Goal: Task Accomplishment & Management: Manage account settings

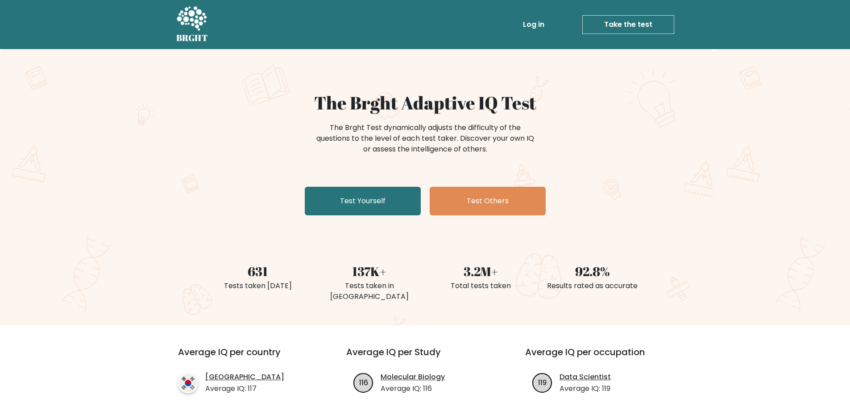
click at [535, 16] on link "Log in" at bounding box center [534, 25] width 29 height 18
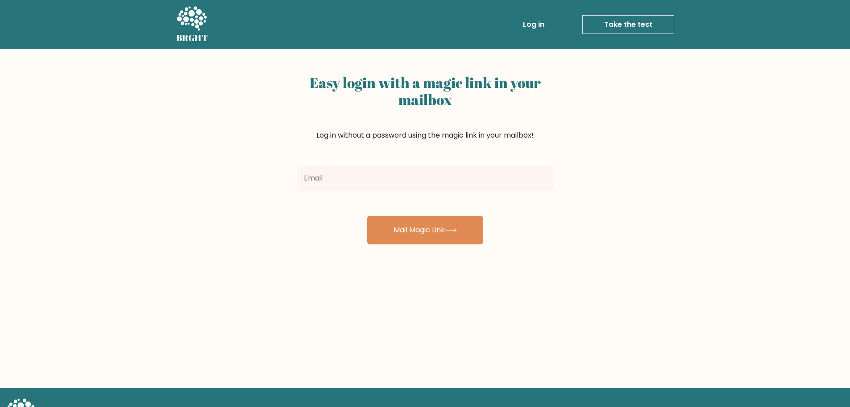
click at [354, 183] on input "email" at bounding box center [425, 178] width 257 height 25
type input "e.nico.shaner@gmail.com"
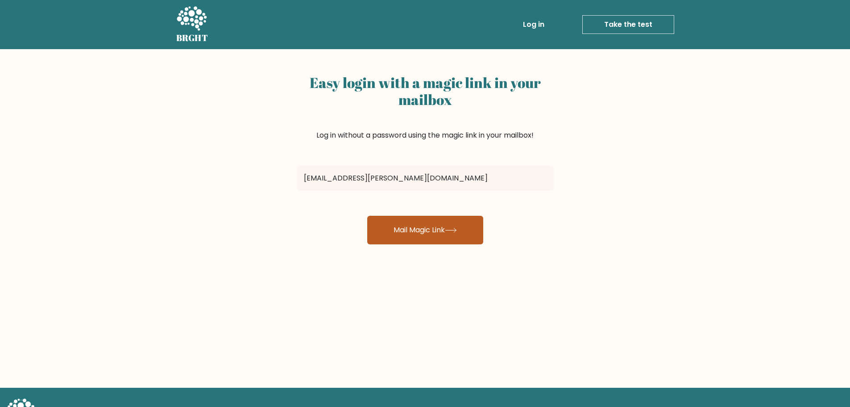
click at [402, 226] on button "Mail Magic Link" at bounding box center [425, 230] width 116 height 29
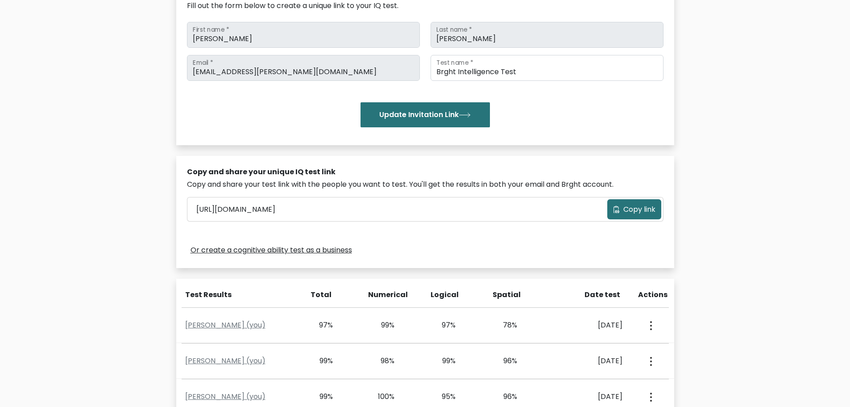
scroll to position [223, 0]
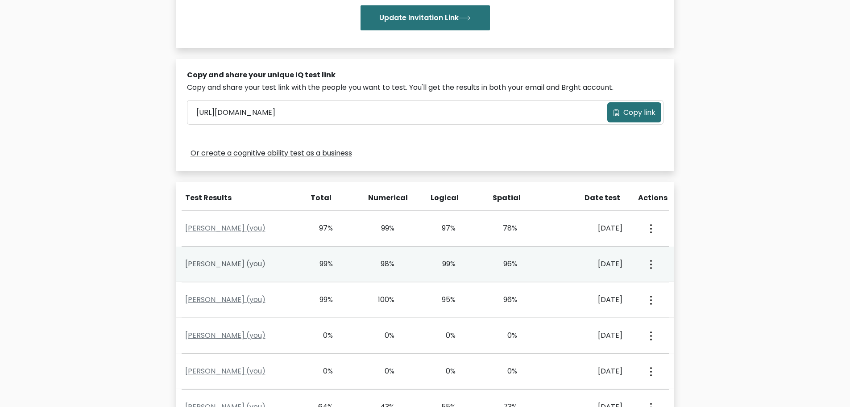
click at [204, 263] on link "Ethan Shaner (you)" at bounding box center [225, 263] width 80 height 10
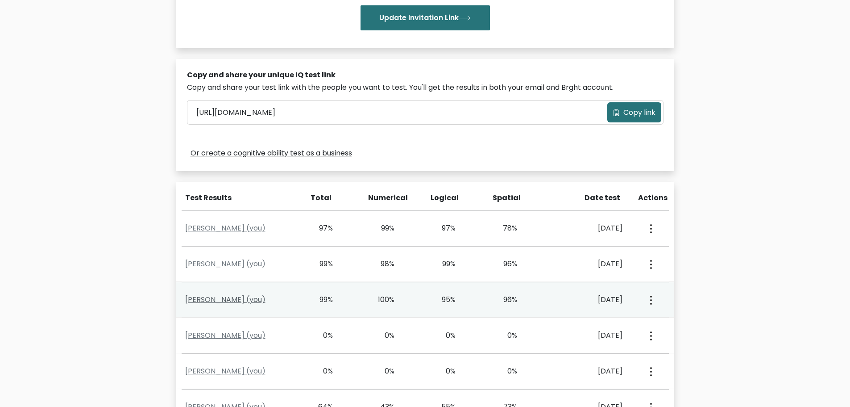
click at [225, 296] on link "Ethan Shaner (you)" at bounding box center [225, 299] width 80 height 10
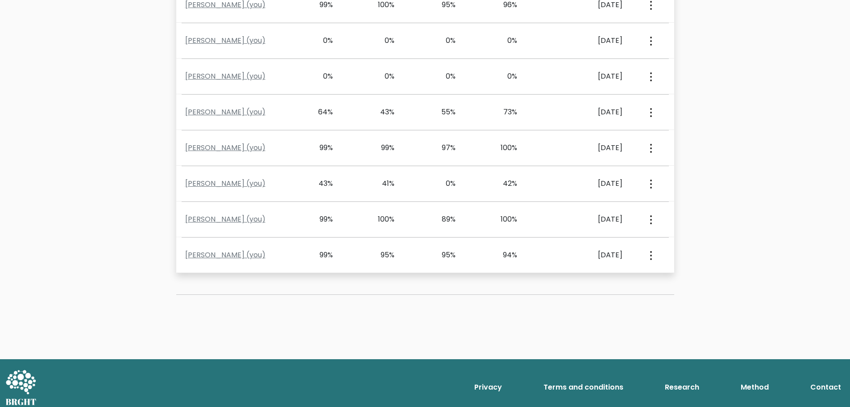
scroll to position [525, 0]
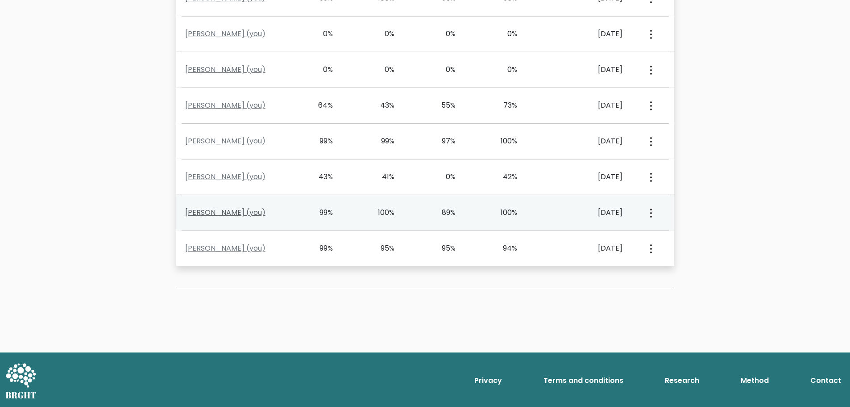
click at [233, 213] on link "Ethan Shaner (you)" at bounding box center [225, 212] width 80 height 10
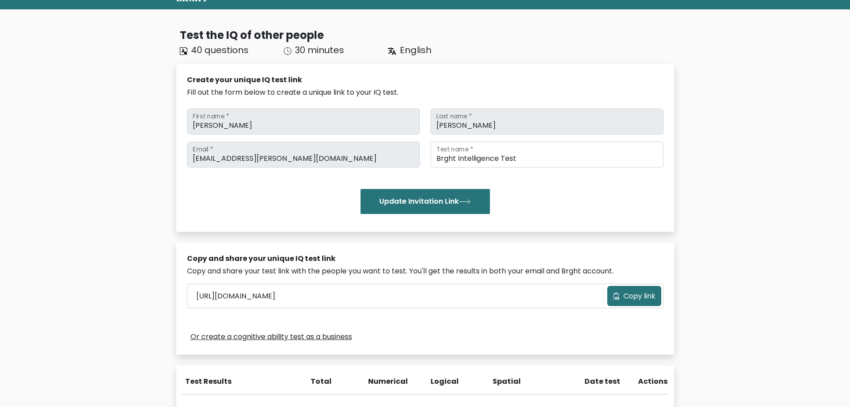
scroll to position [0, 0]
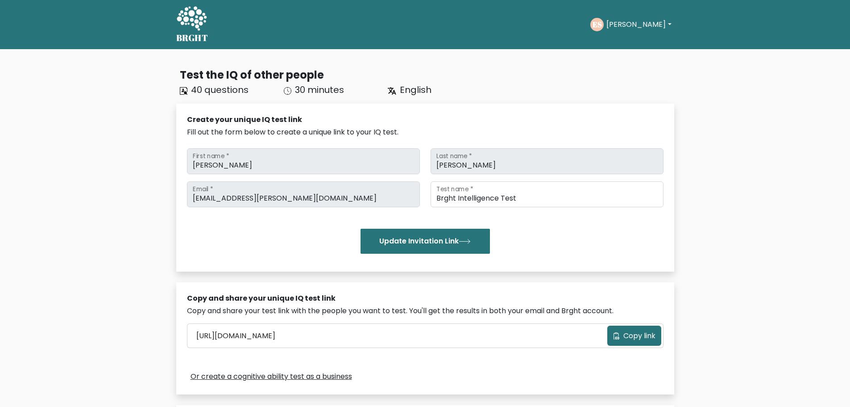
click at [638, 22] on button "Ethan" at bounding box center [639, 25] width 70 height 12
click at [632, 41] on link "Dashboard" at bounding box center [626, 43] width 71 height 14
click at [617, 20] on button "[PERSON_NAME]" at bounding box center [639, 25] width 70 height 12
click at [620, 58] on link "Profile" at bounding box center [626, 57] width 71 height 14
